Goal: Navigation & Orientation: Find specific page/section

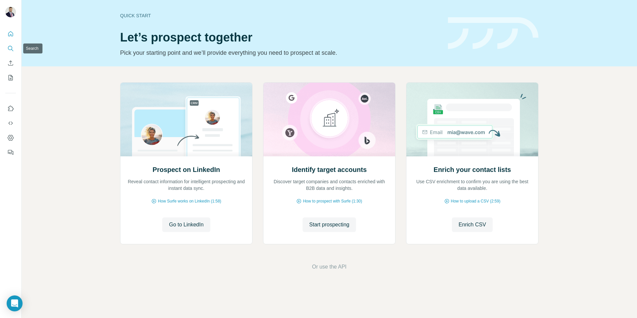
click at [11, 48] on icon "Search" at bounding box center [10, 48] width 7 height 7
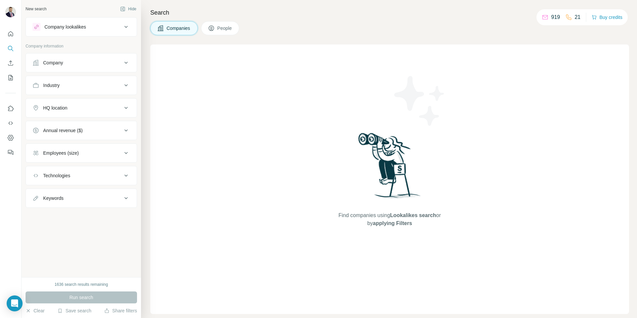
click at [108, 59] on div "Company" at bounding box center [77, 62] width 90 height 7
